Goal: Task Accomplishment & Management: Manage account settings

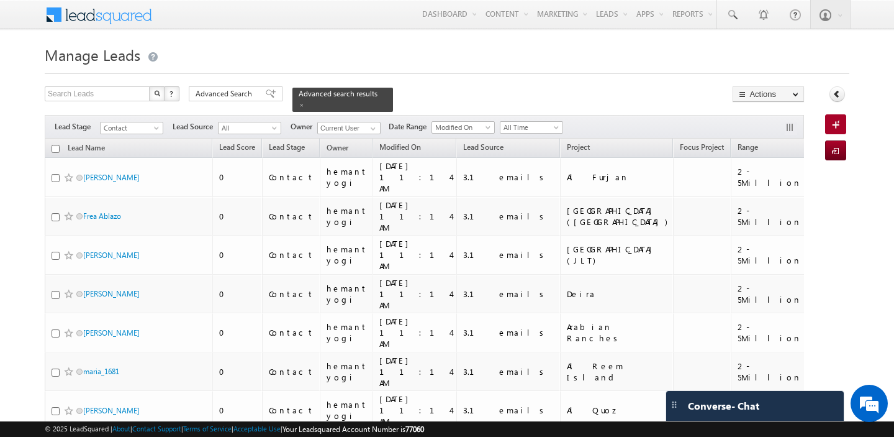
click at [56, 146] on input "checkbox" at bounding box center [56, 149] width 8 height 8
checkbox input "true"
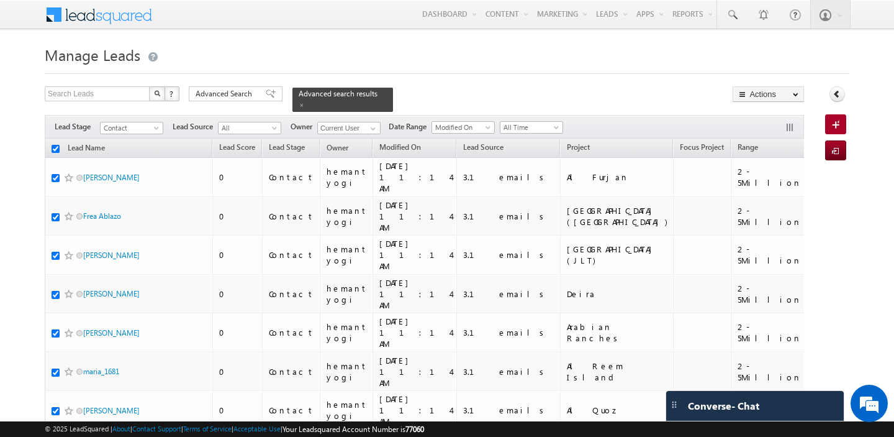
checkbox input "true"
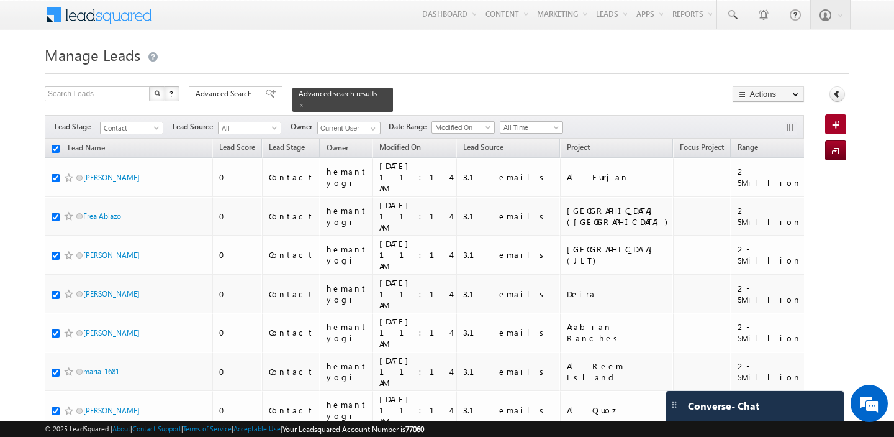
checkbox input "true"
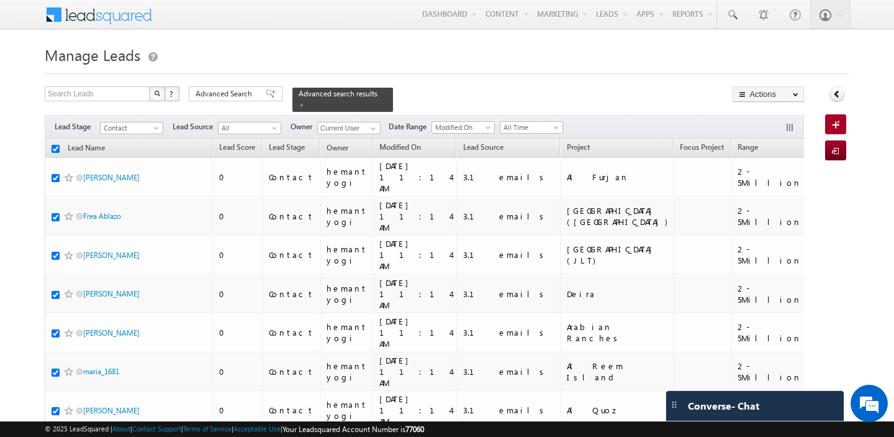
checkbox input "true"
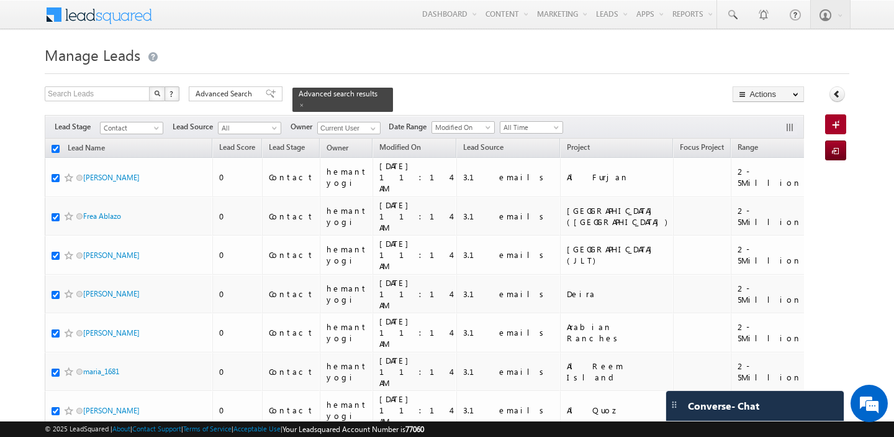
checkbox input "true"
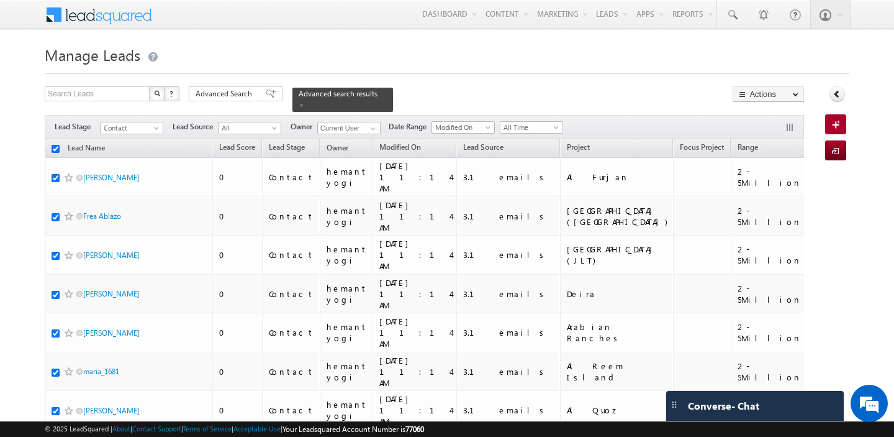
checkbox input "true"
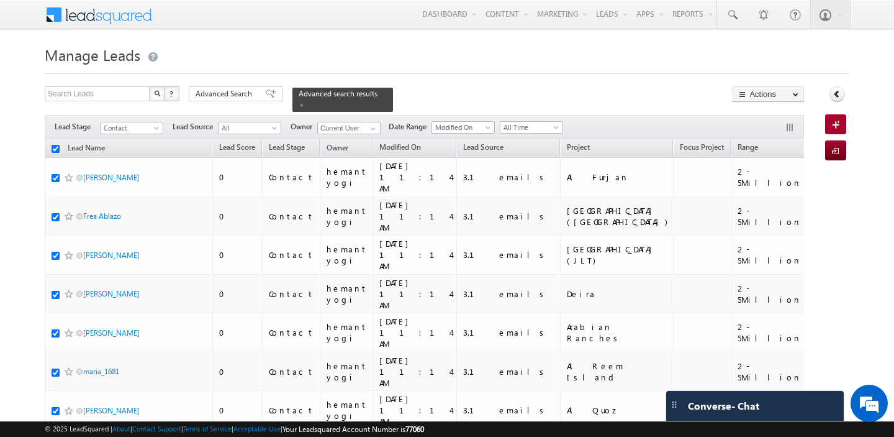
checkbox input "true"
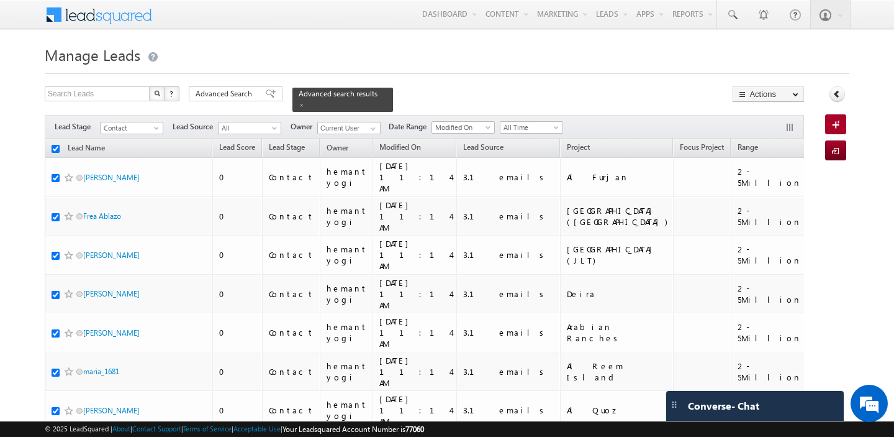
checkbox input "true"
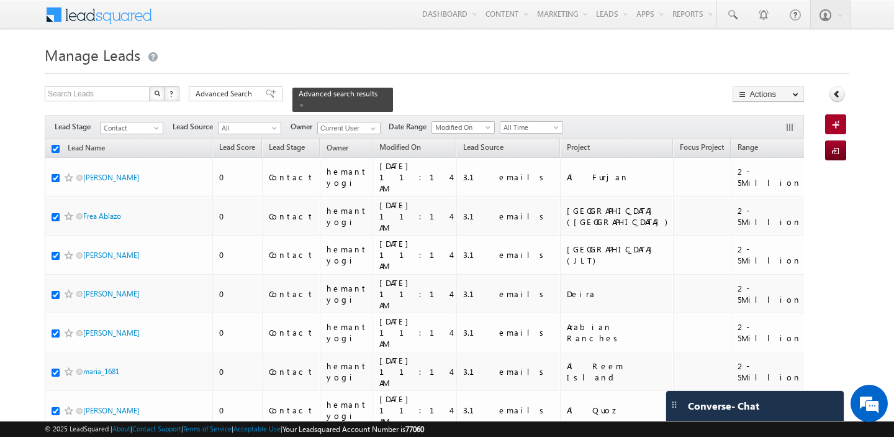
checkbox input "true"
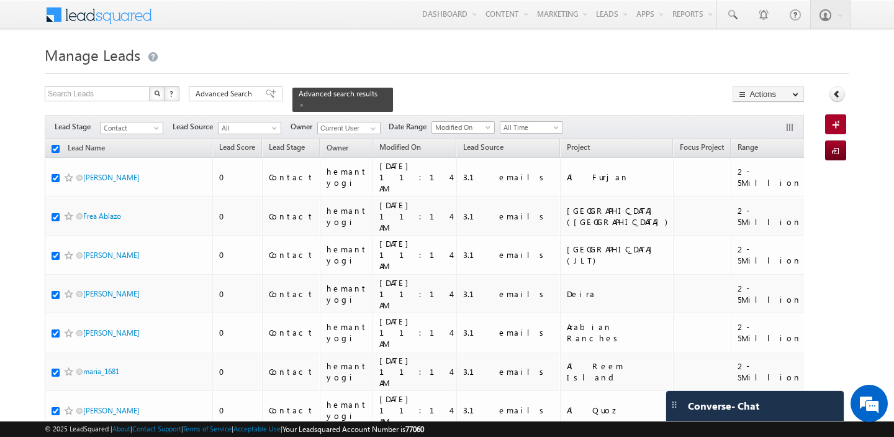
checkbox input "true"
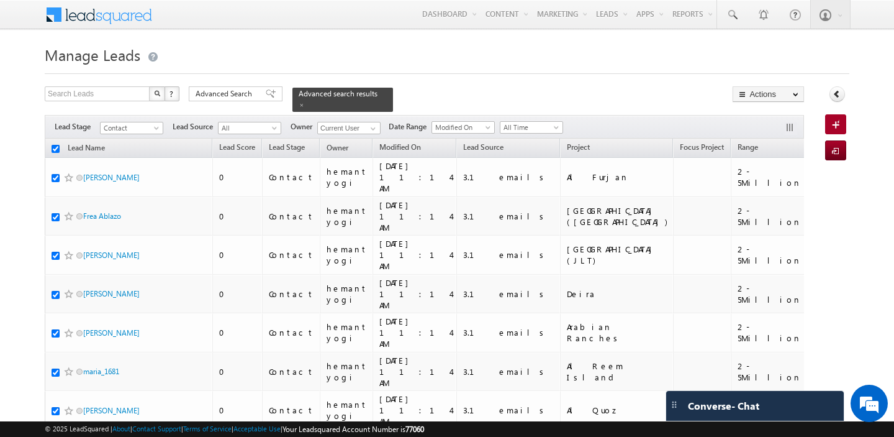
checkbox input "true"
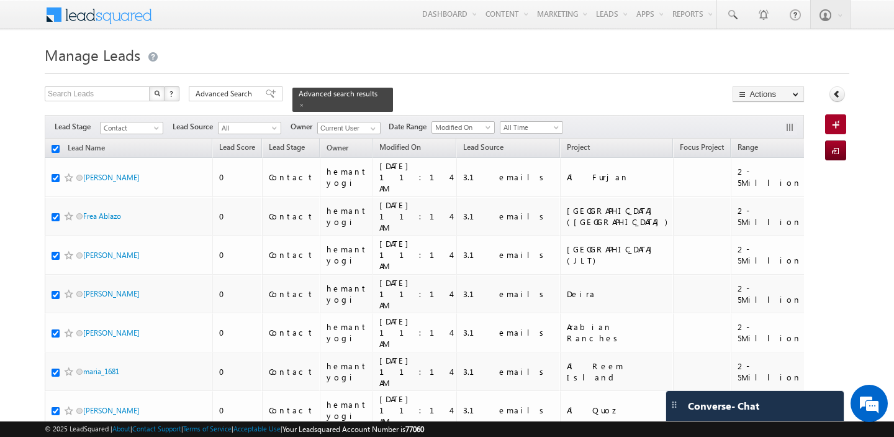
checkbox input "true"
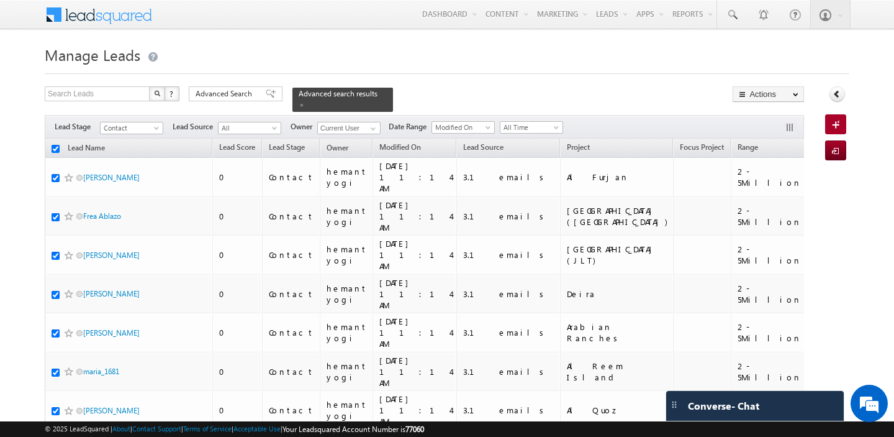
checkbox input "true"
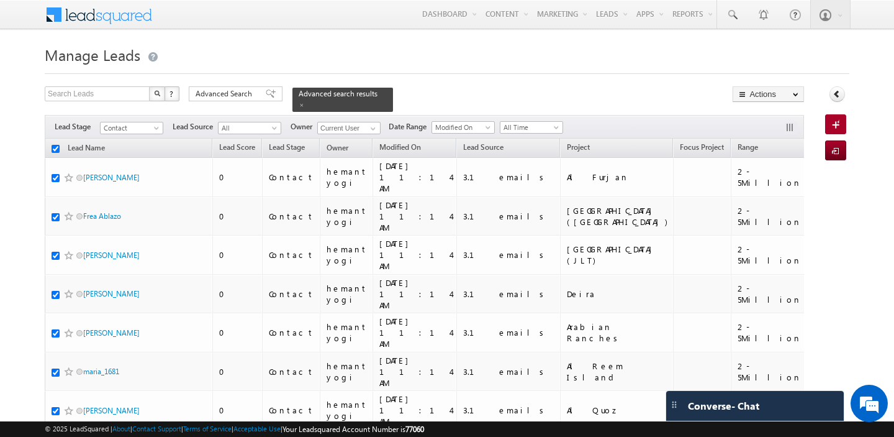
checkbox input "true"
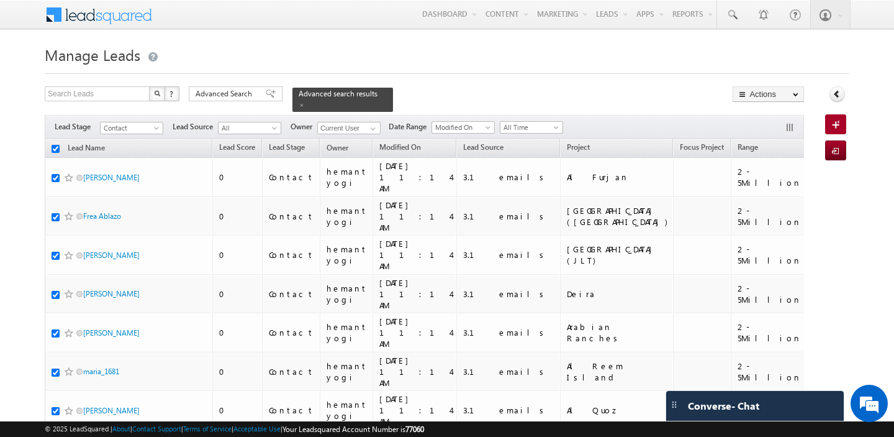
checkbox input "true"
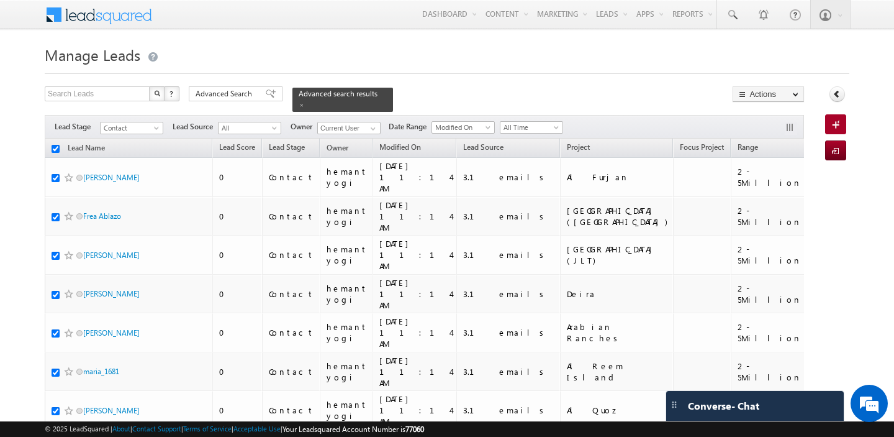
checkbox input "true"
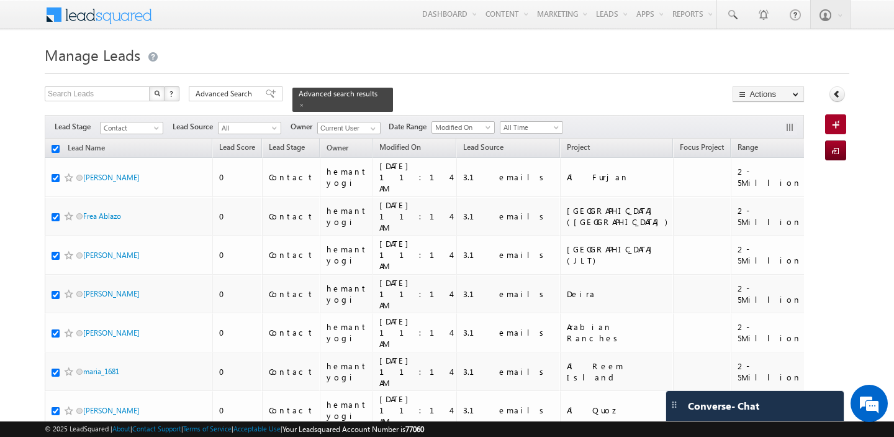
checkbox input "true"
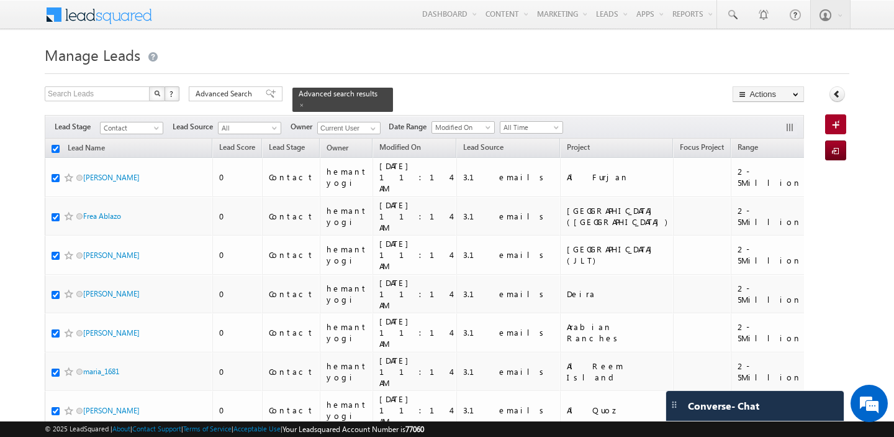
checkbox input "true"
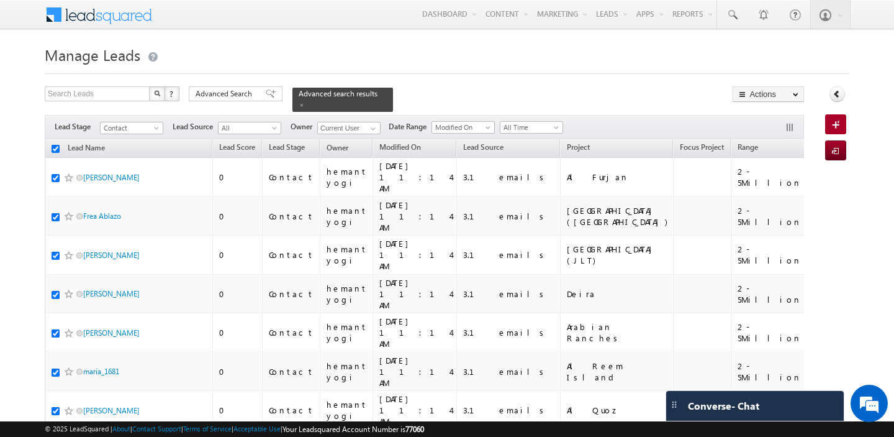
checkbox input "true"
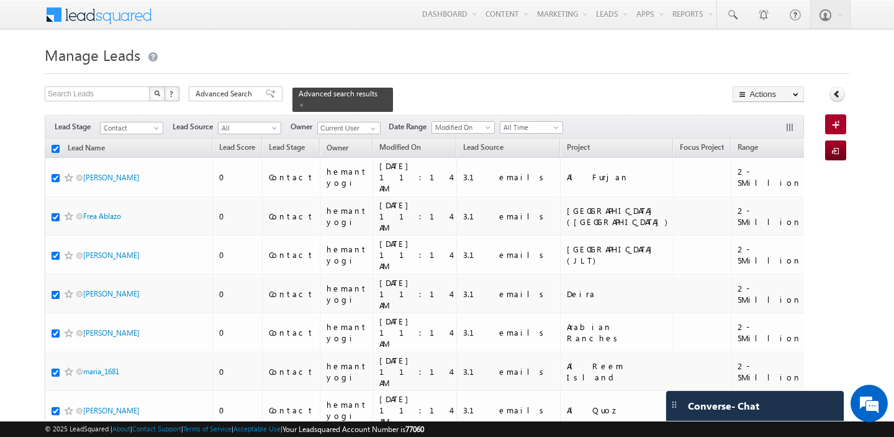
checkbox input "true"
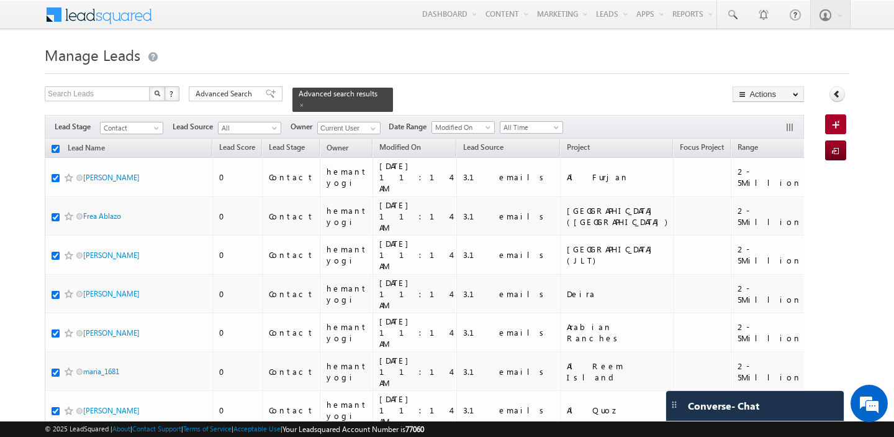
checkbox input "true"
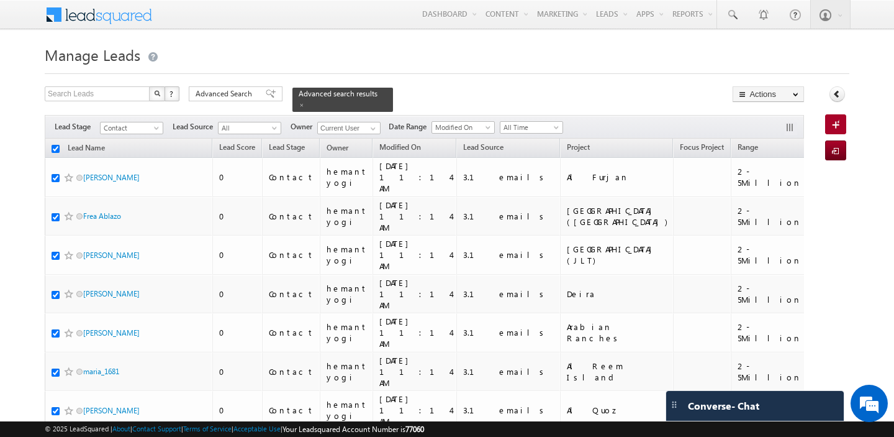
checkbox input "true"
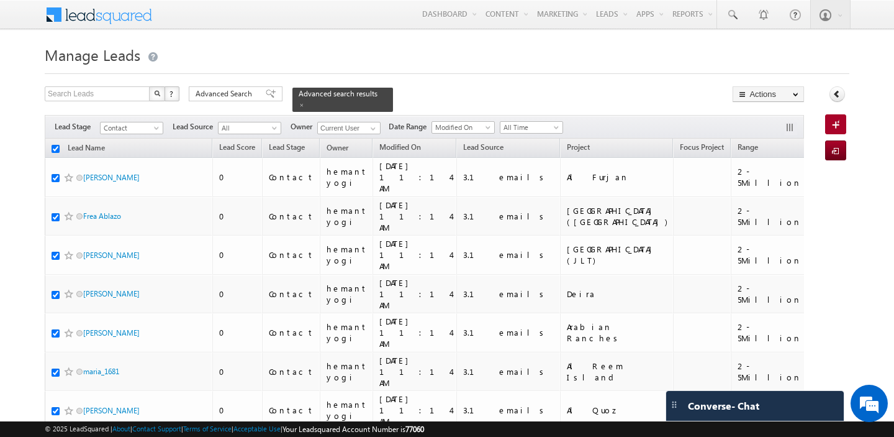
checkbox input "true"
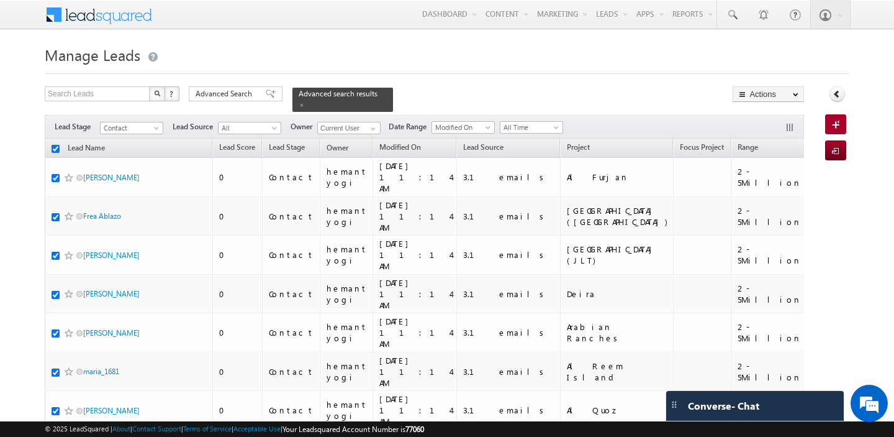
checkbox input "true"
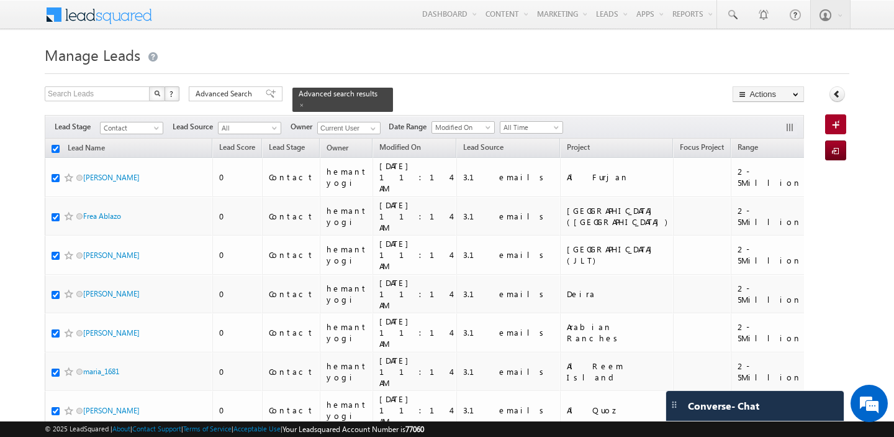
checkbox input "true"
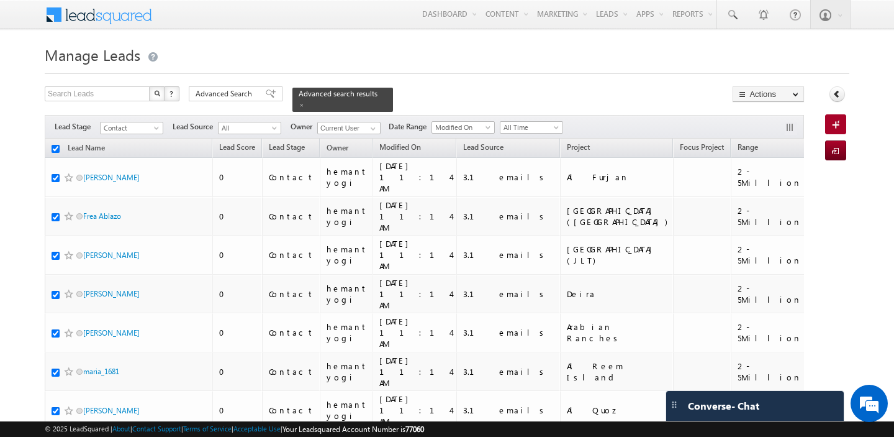
checkbox input "true"
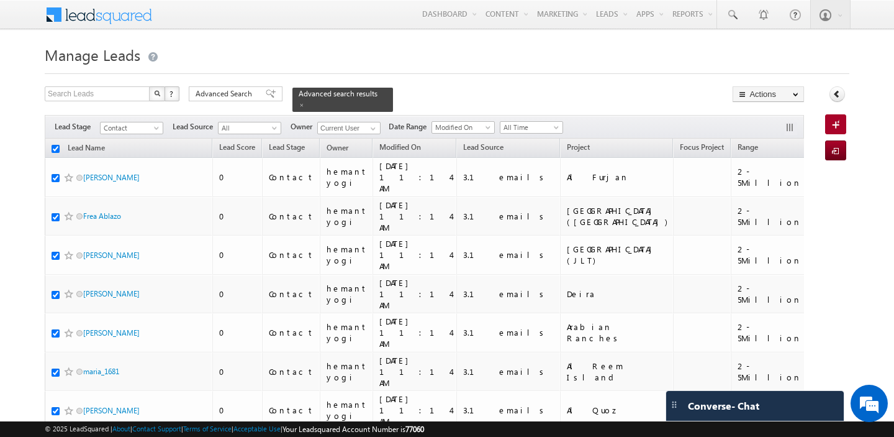
checkbox input "true"
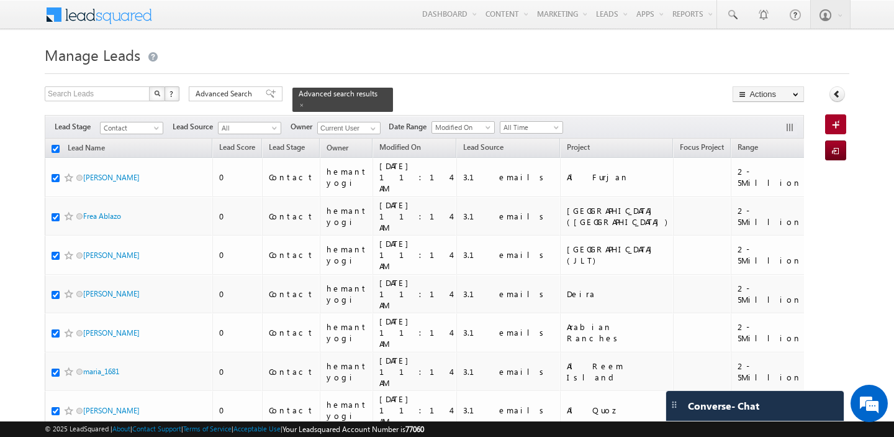
checkbox input "true"
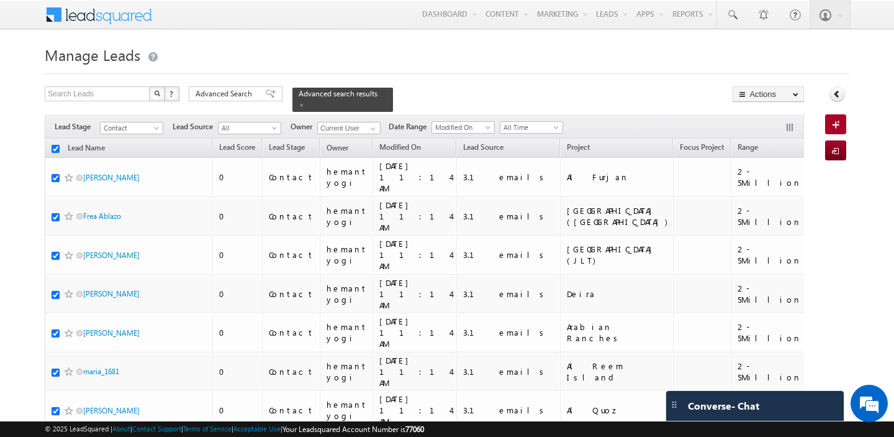
checkbox input "true"
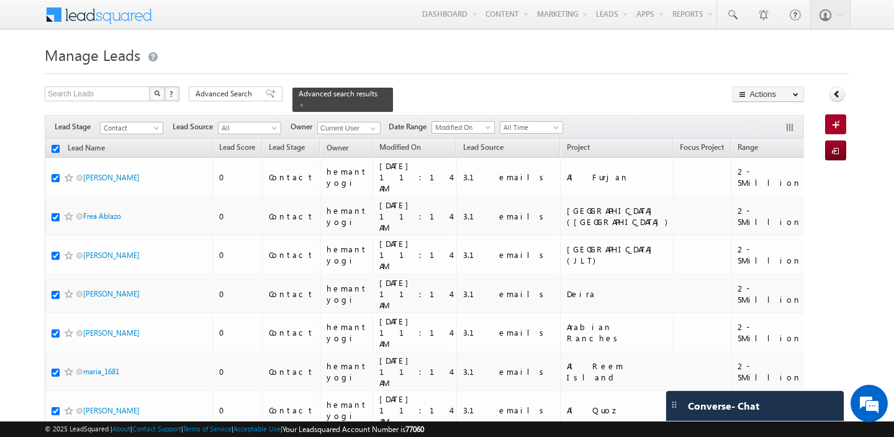
checkbox input "true"
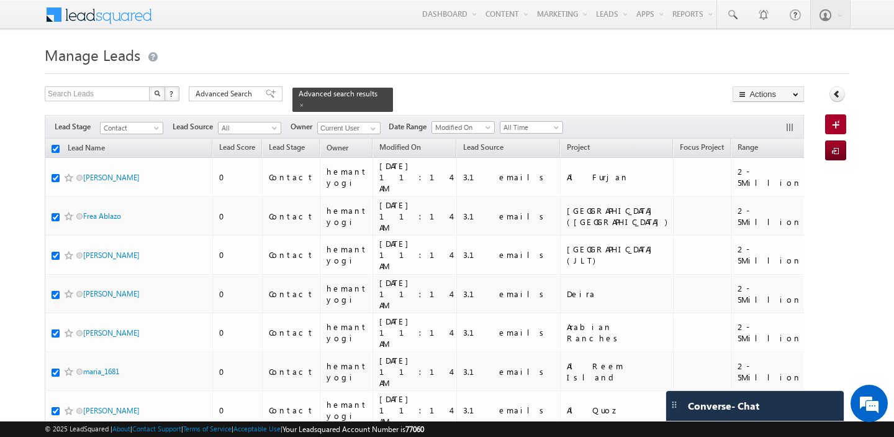
checkbox input "true"
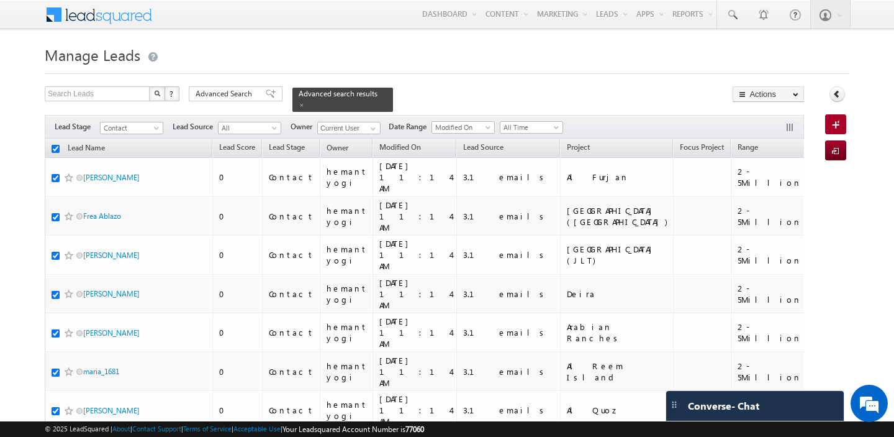
checkbox input "true"
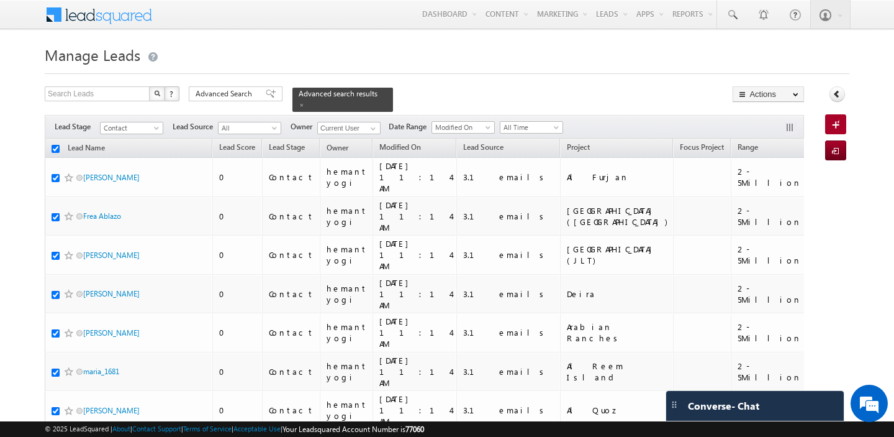
checkbox input "true"
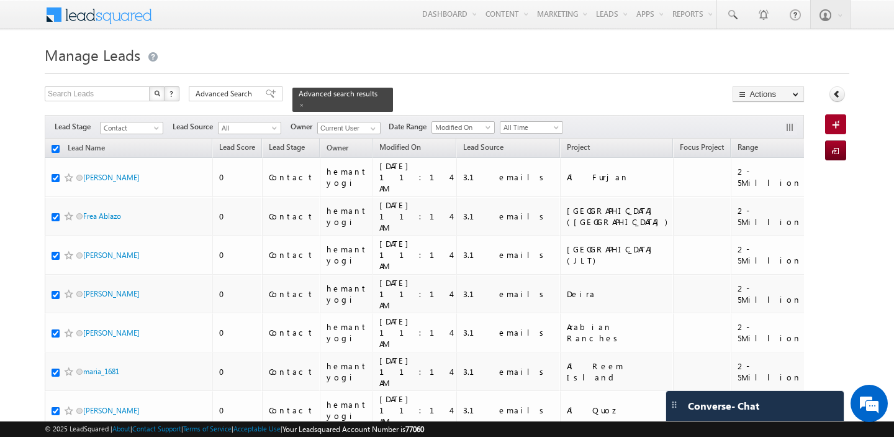
checkbox input "true"
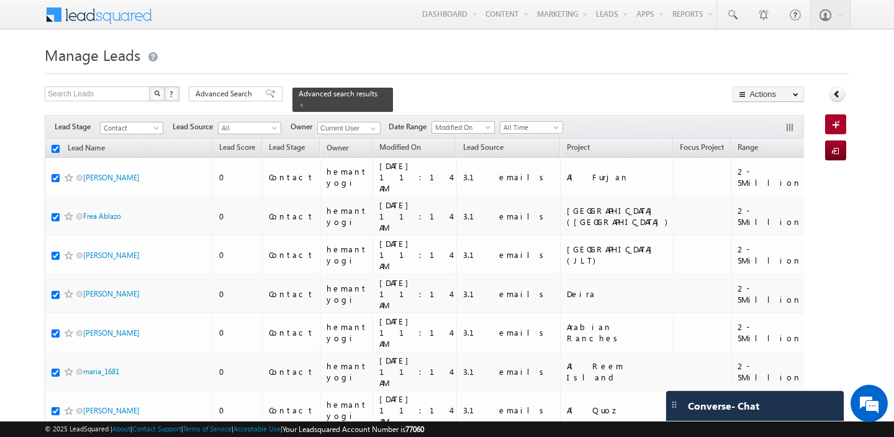
checkbox input "true"
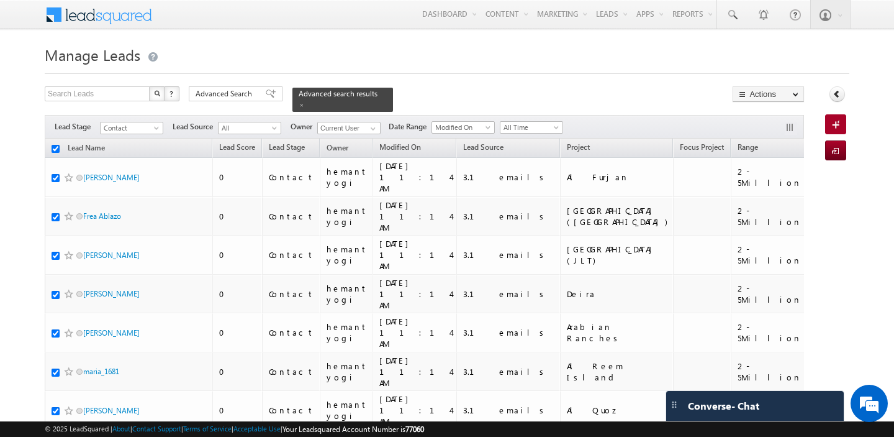
checkbox input "true"
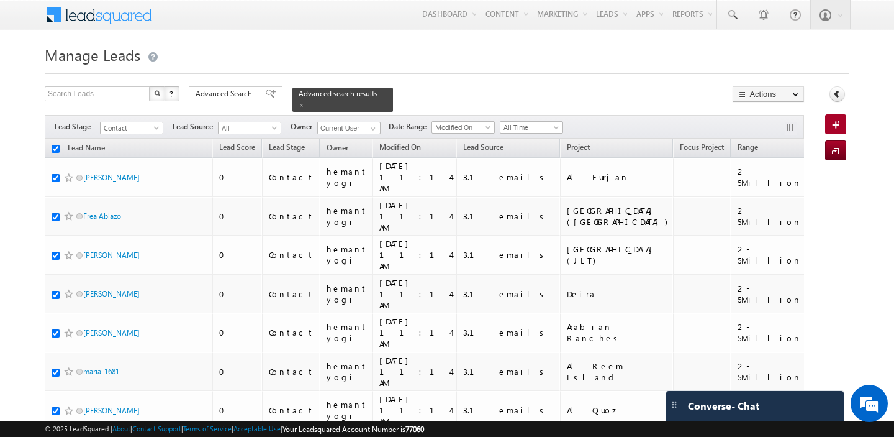
checkbox input "true"
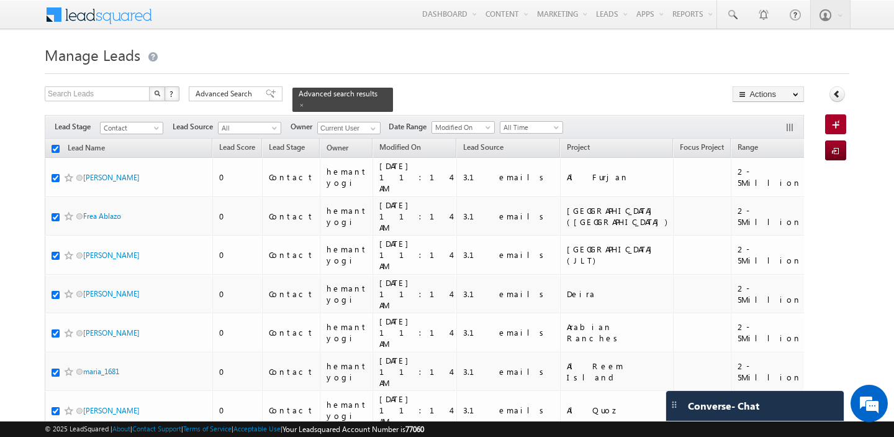
checkbox input "true"
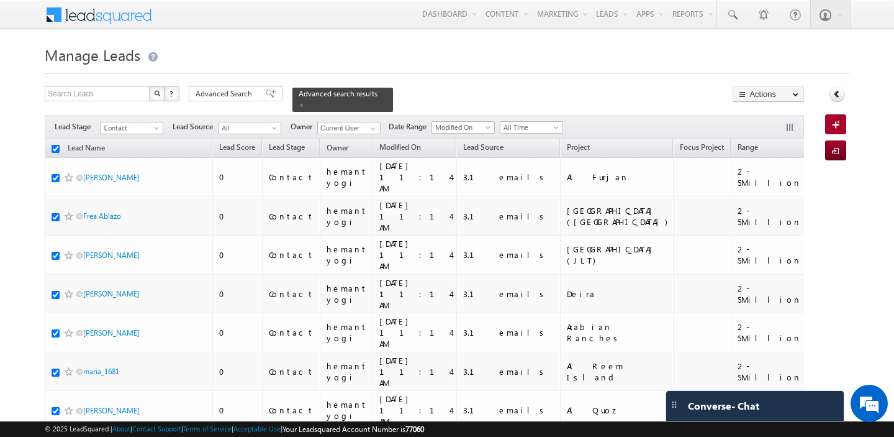
checkbox input "true"
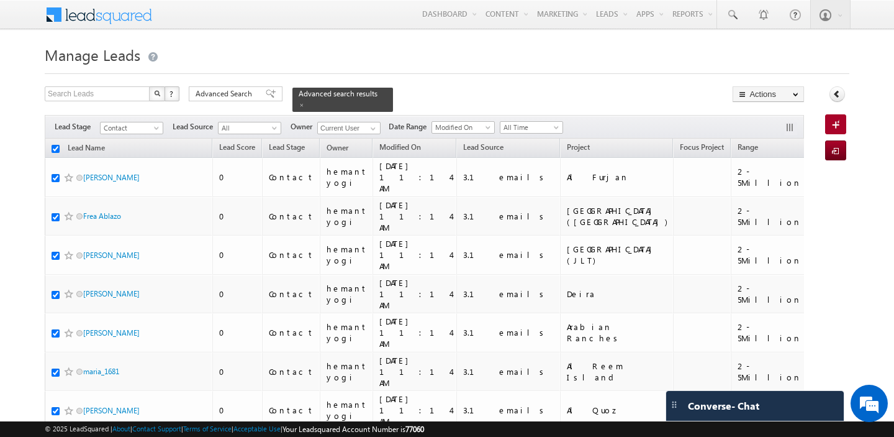
checkbox input "true"
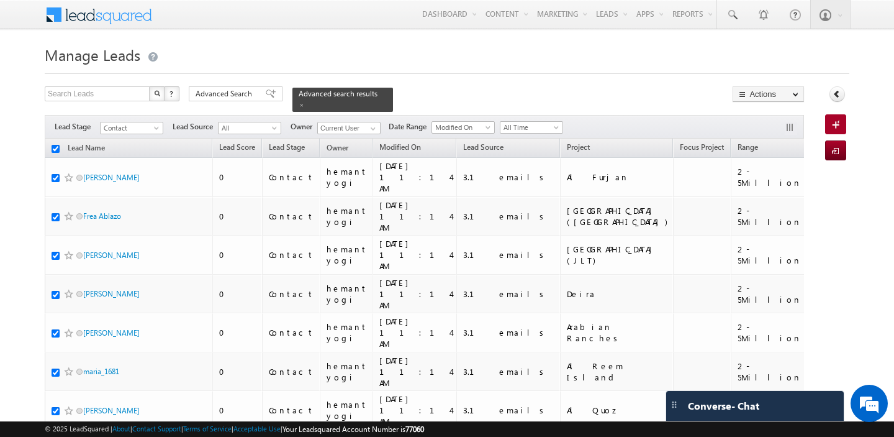
checkbox input "true"
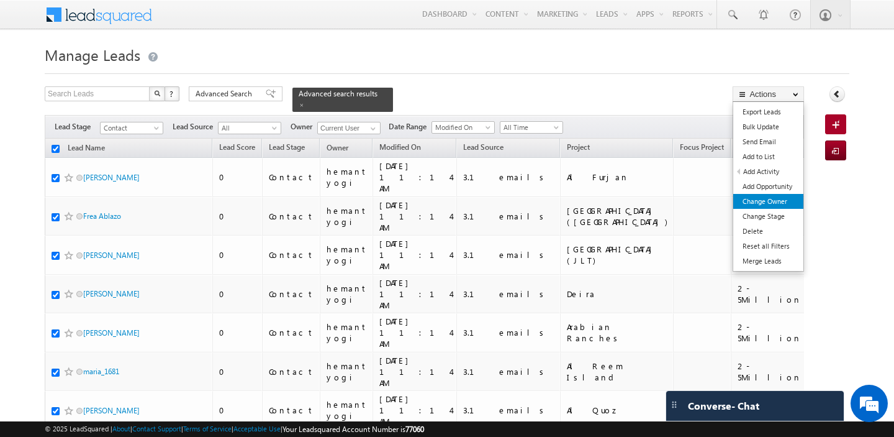
click at [764, 198] on link "Change Owner" at bounding box center [768, 201] width 70 height 15
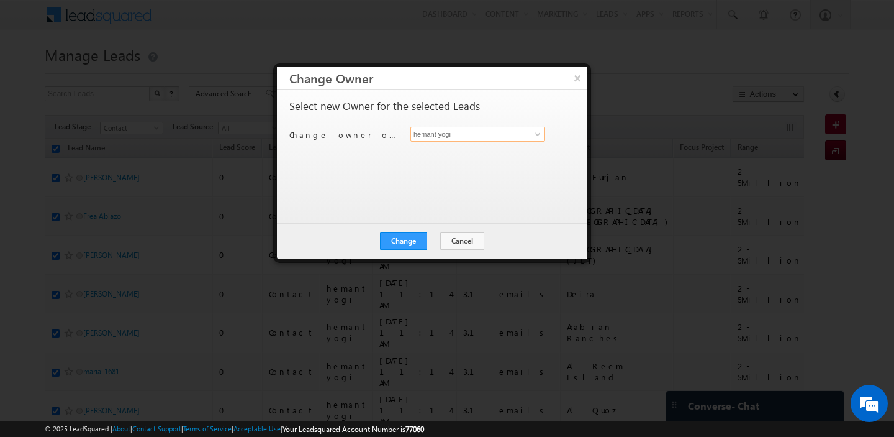
click at [489, 135] on input "hemant yogi" at bounding box center [477, 134] width 135 height 15
click at [478, 151] on link "shaila shree shaila.shree@indglobal.ae" at bounding box center [477, 154] width 135 height 24
click at [399, 244] on button "Change" at bounding box center [403, 240] width 47 height 17
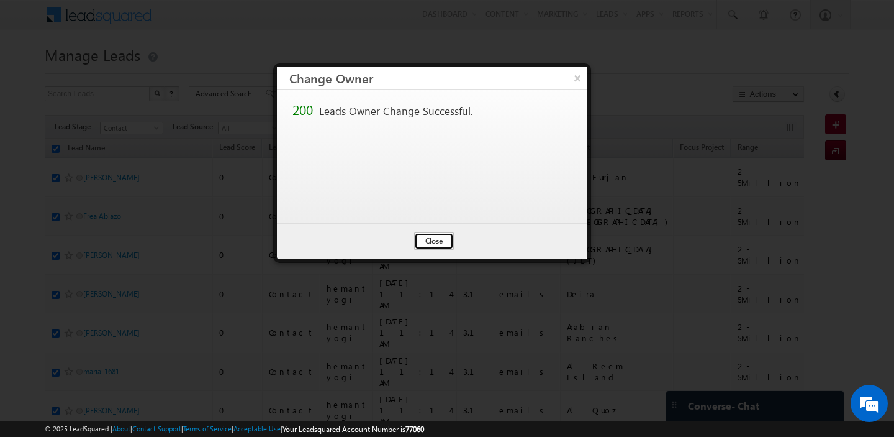
click at [428, 240] on button "Close" at bounding box center [434, 240] width 40 height 17
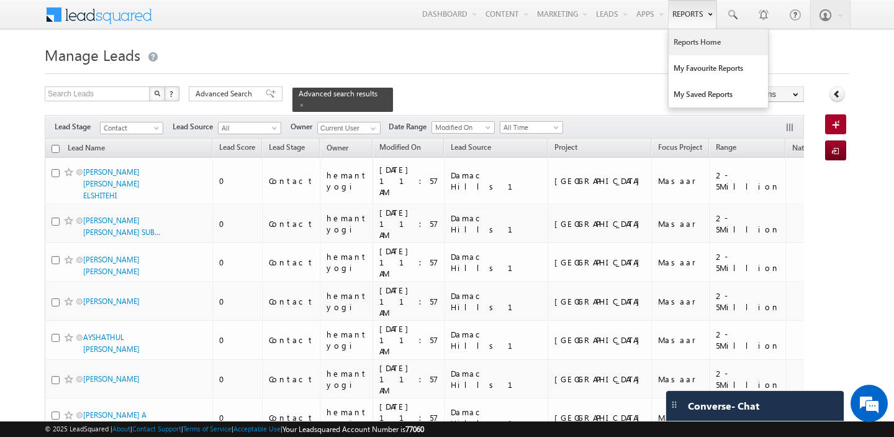
click at [686, 41] on link "Reports Home" at bounding box center [718, 42] width 99 height 26
